Goal: Information Seeking & Learning: Learn about a topic

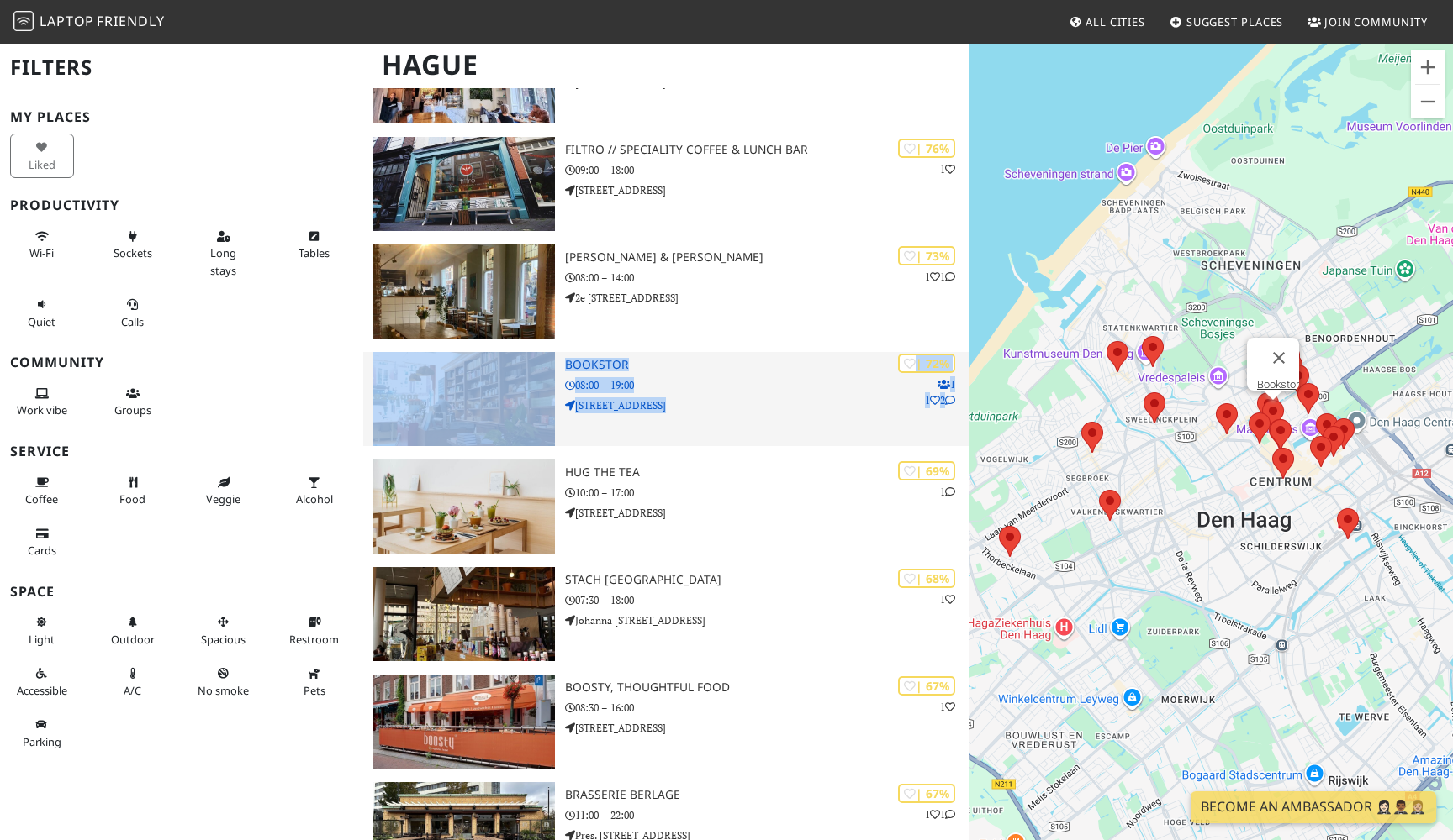
scroll to position [500, 0]
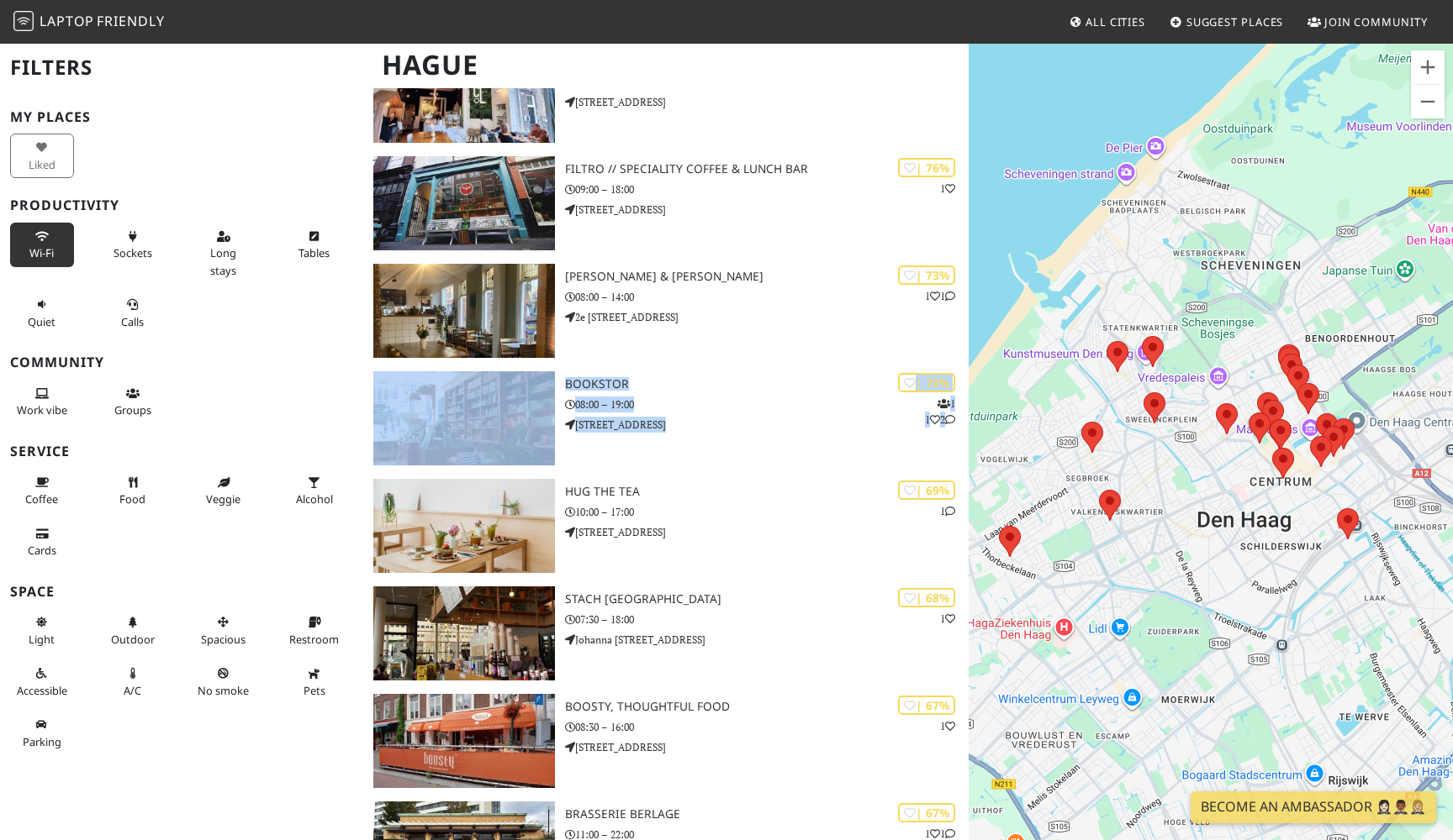
click at [35, 250] on span "Wi-Fi" at bounding box center [41, 253] width 24 height 15
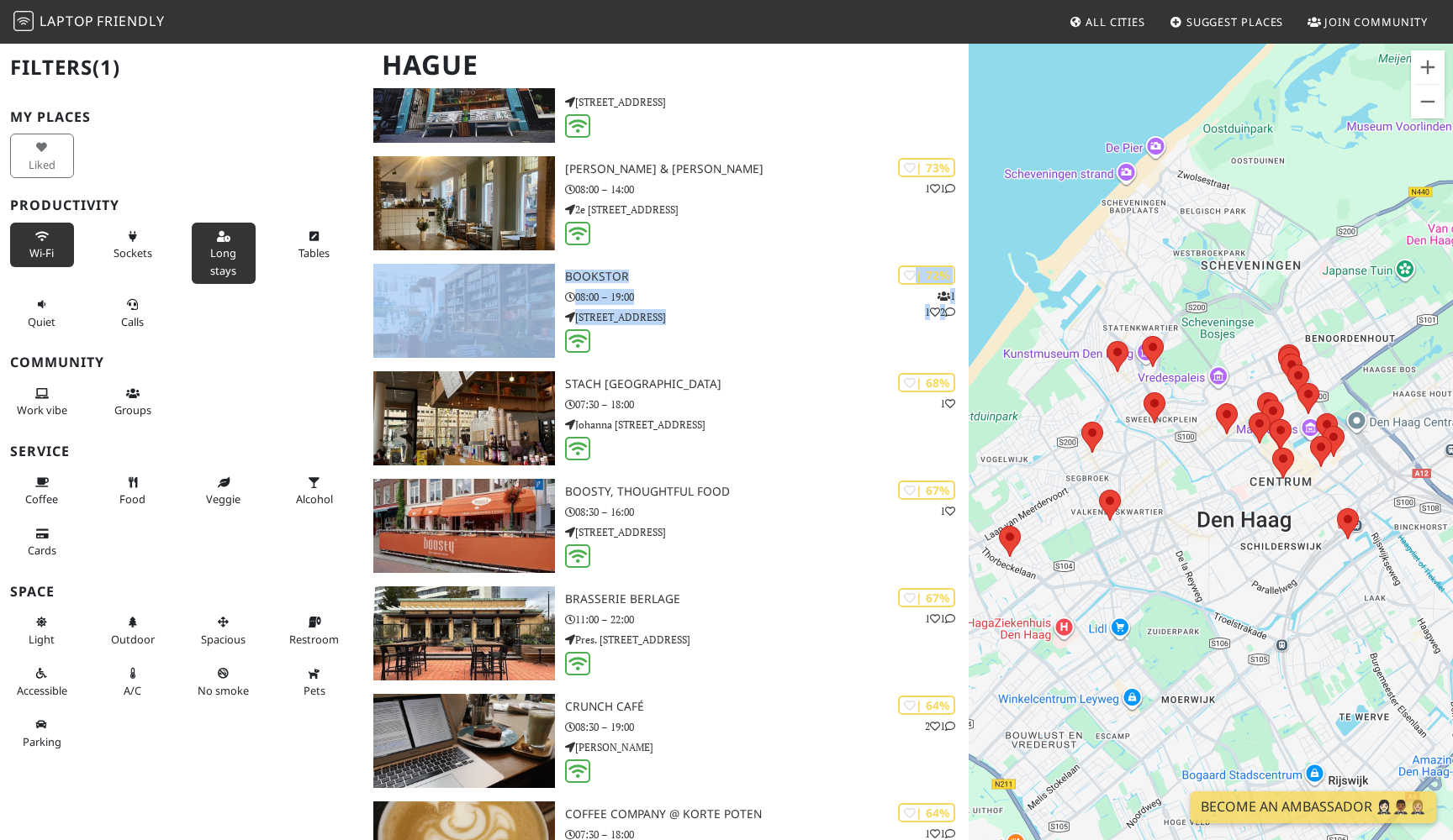
click at [223, 245] on span "Long stays" at bounding box center [223, 261] width 26 height 32
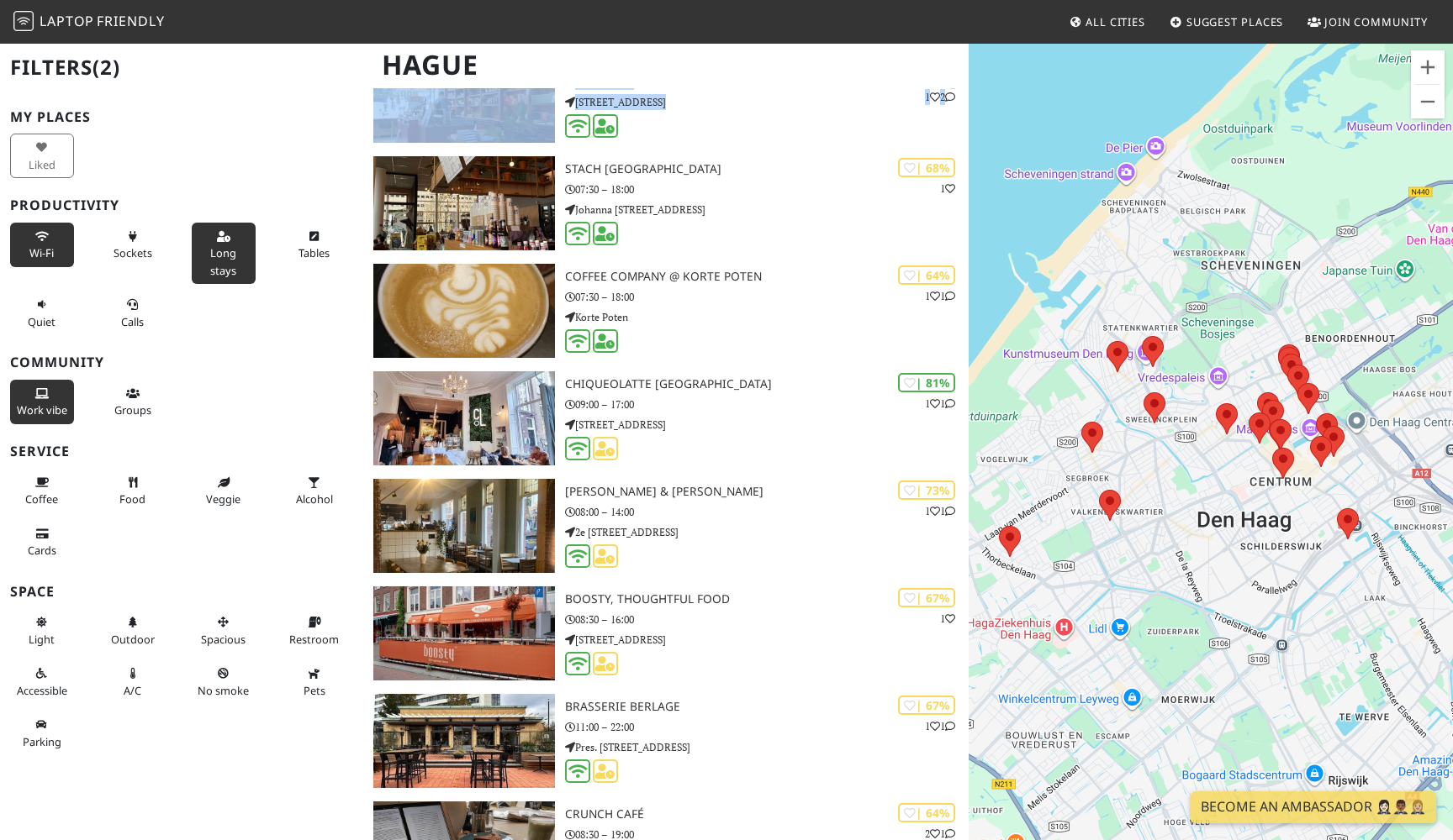
click at [43, 406] on span "Work vibe" at bounding box center [42, 410] width 51 height 15
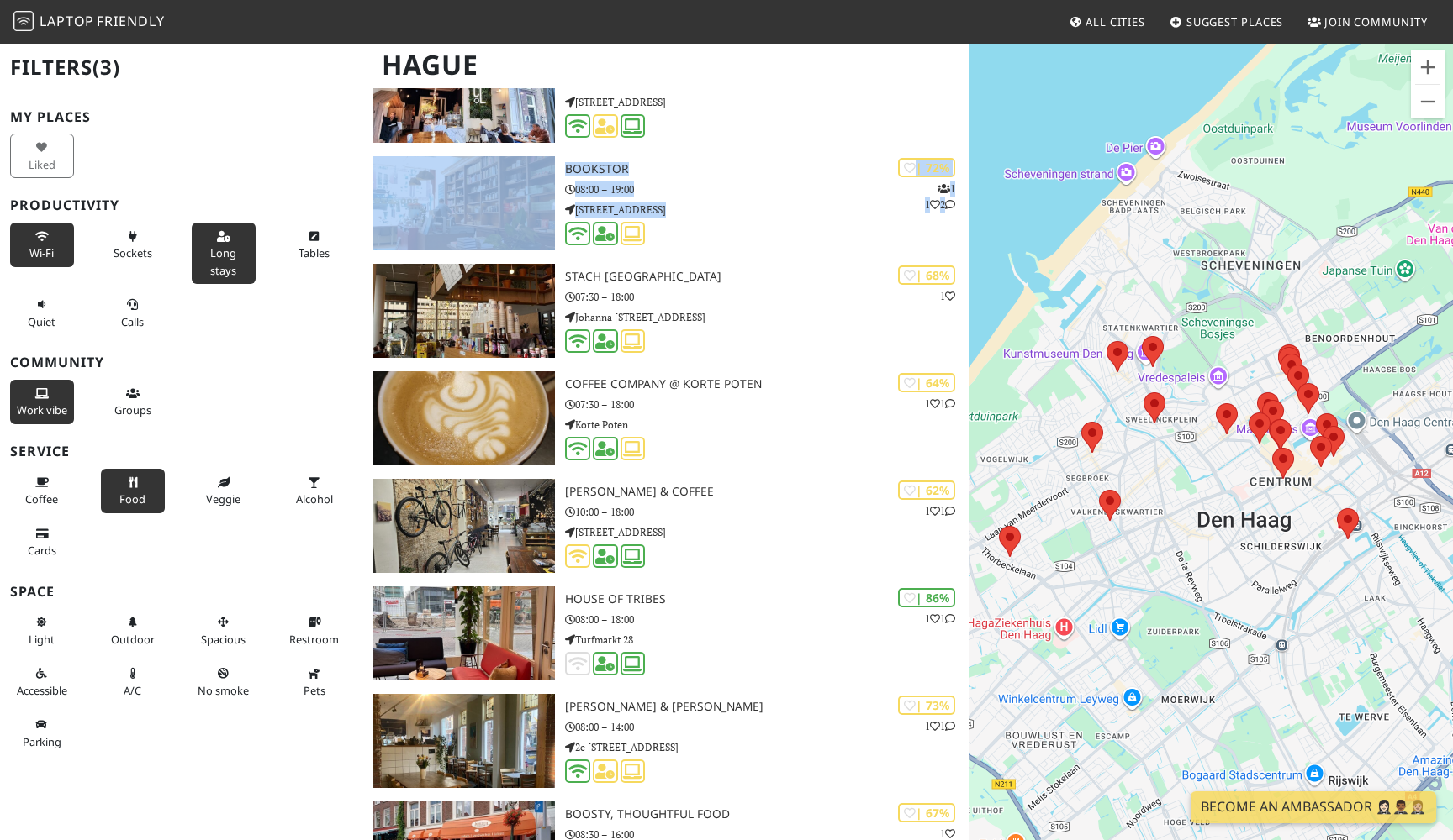
click at [128, 479] on icon at bounding box center [133, 484] width 13 height 11
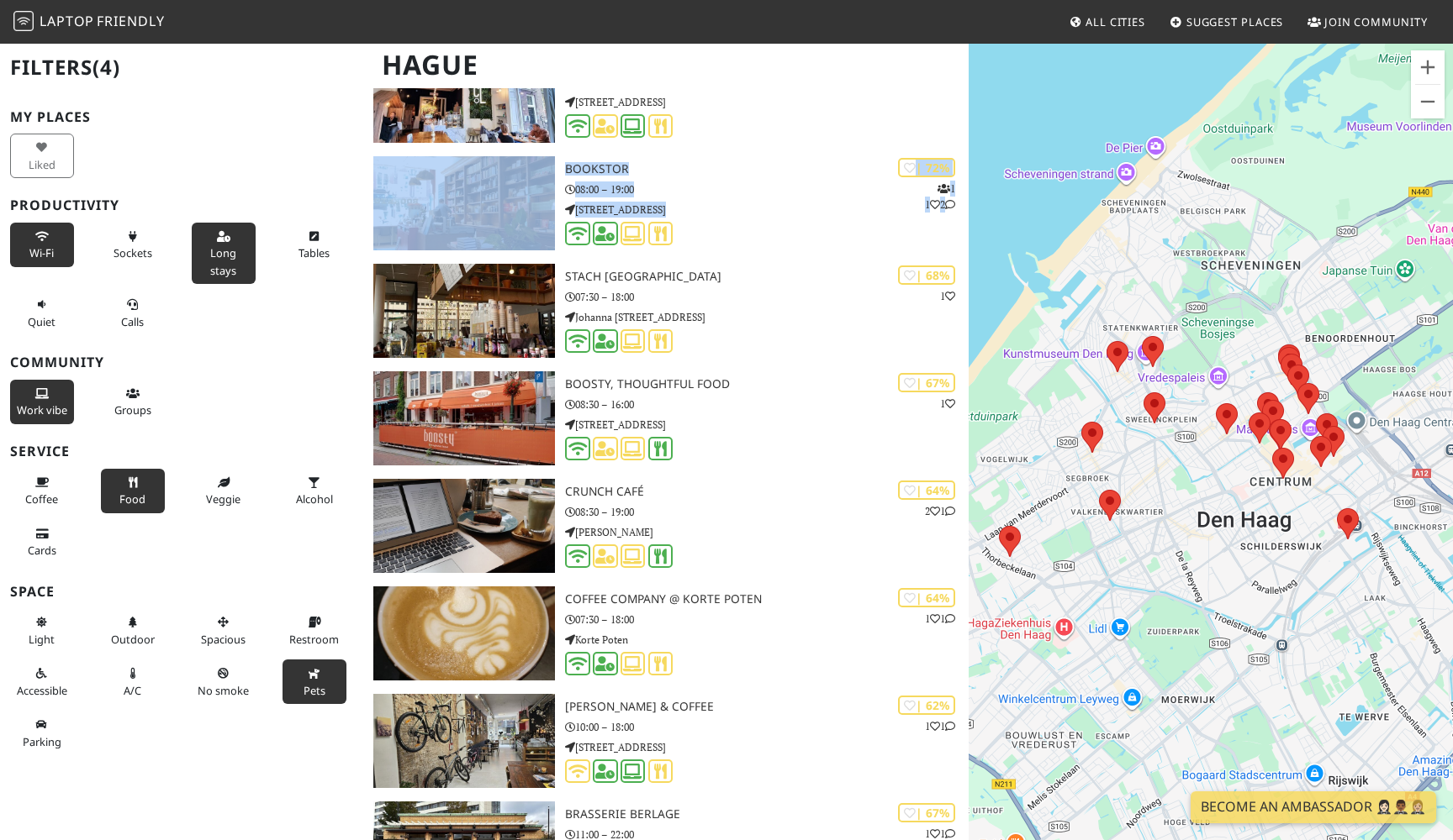
click at [339, 676] on button "Pets" at bounding box center [314, 682] width 64 height 45
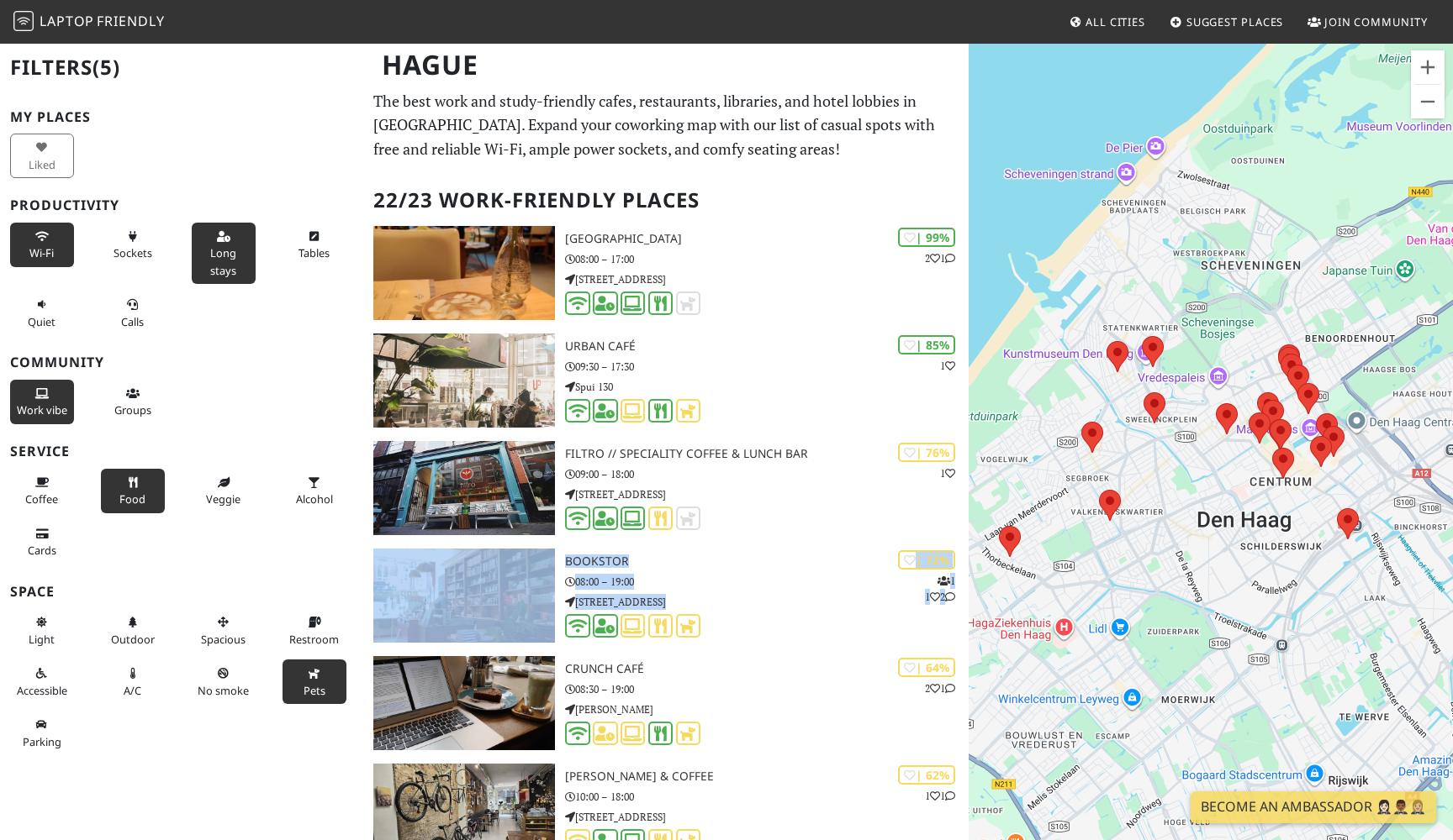
scroll to position [0, 0]
click at [854, 152] on p "The best work and study-friendly cafes, restaurants, libraries, and hotel lobbi…" at bounding box center [665, 125] width 586 height 72
